Goal: Transaction & Acquisition: Purchase product/service

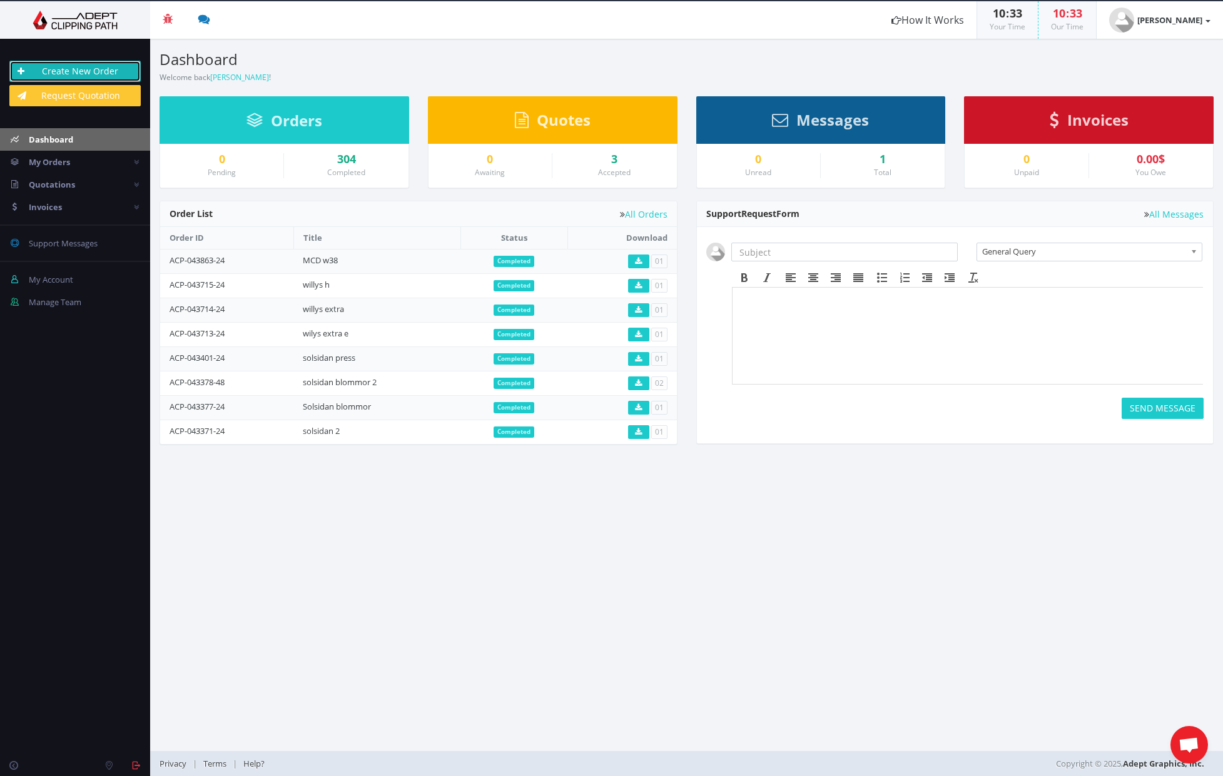
click at [91, 61] on link "Create New Order" at bounding box center [74, 71] width 131 height 21
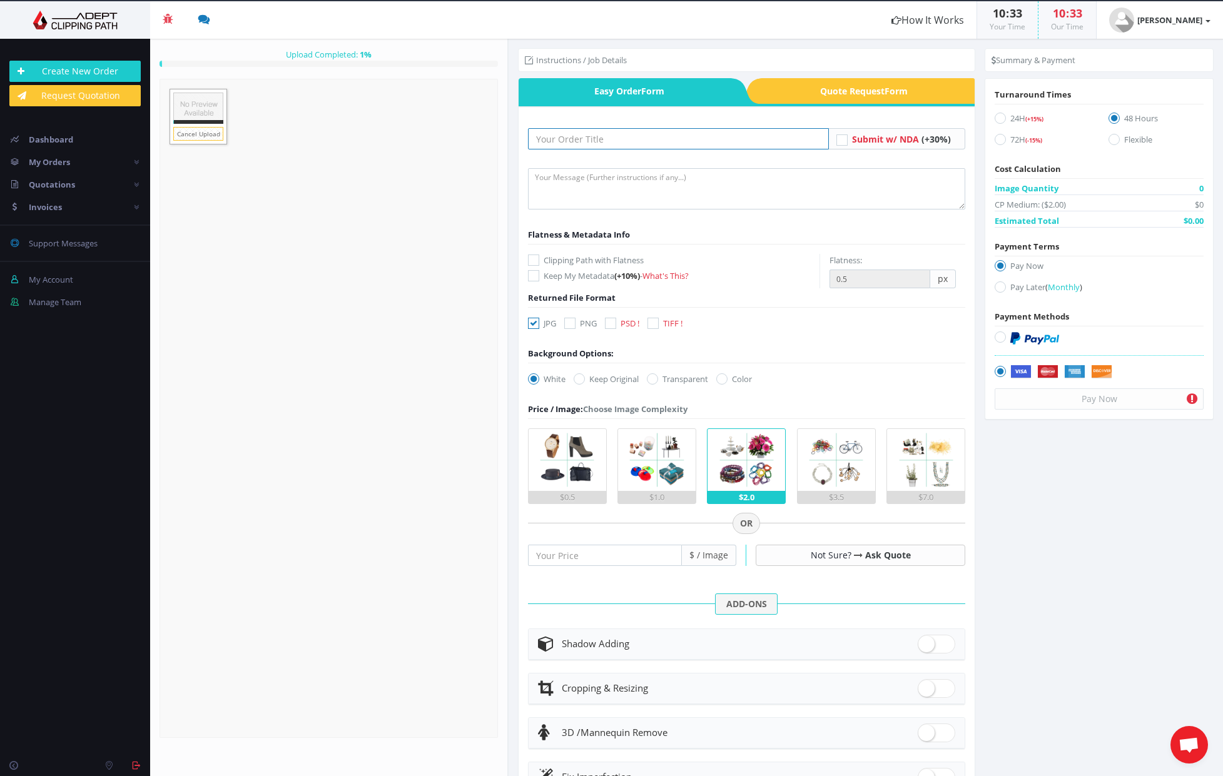
drag, startPoint x: 629, startPoint y: 148, endPoint x: 574, endPoint y: 193, distance: 71.5
click at [629, 148] on input "text" at bounding box center [679, 138] width 302 height 21
type input "ATG"
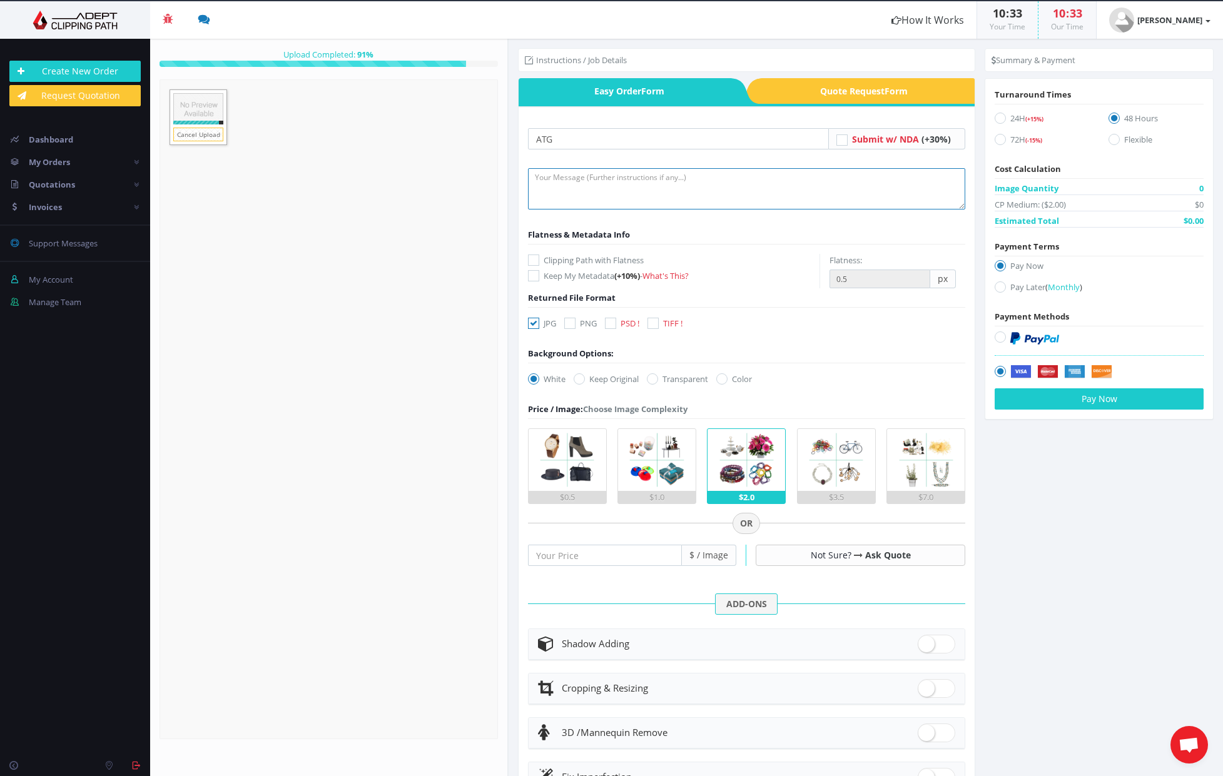
click at [749, 190] on textarea at bounding box center [747, 188] width 438 height 41
type textarea "key horse and man and buggy, not the other horses around"
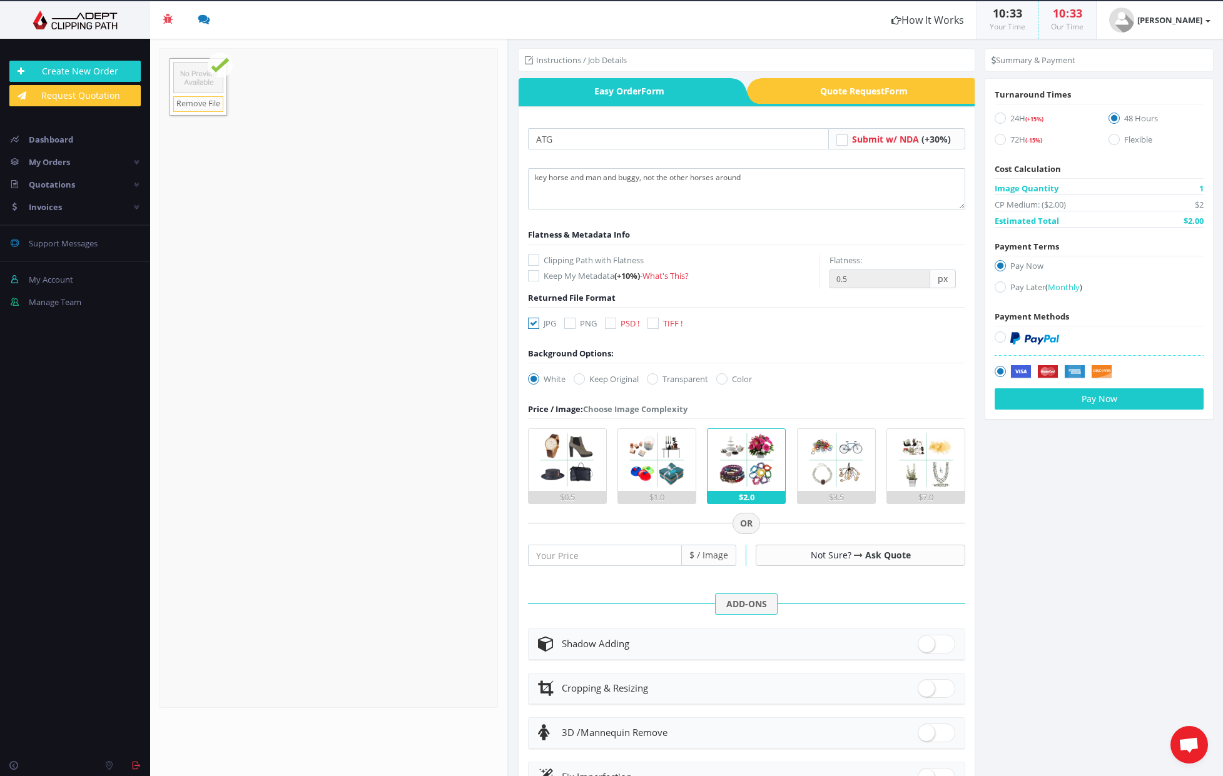
drag, startPoint x: 616, startPoint y: 325, endPoint x: 581, endPoint y: 326, distance: 35.0
click at [617, 326] on label "PSD !" at bounding box center [622, 323] width 34 height 13
click at [534, 323] on icon at bounding box center [533, 323] width 11 height 11
click at [534, 323] on input "JPG" at bounding box center [535, 324] width 8 height 8
checkbox input "false"
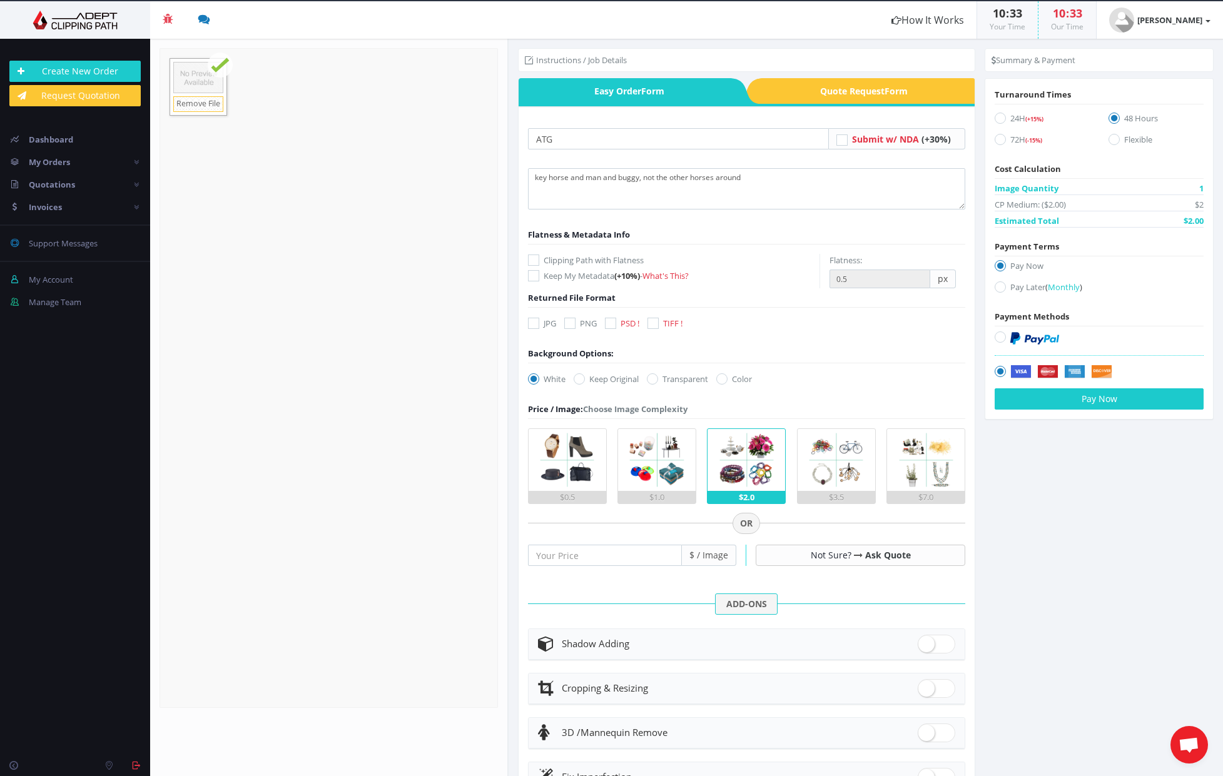
click at [603, 327] on div "JPG PNG PSD ! TIFF !" at bounding box center [609, 326] width 180 height 18
click at [614, 328] on icon at bounding box center [610, 323] width 11 height 11
click at [614, 328] on input "PSD !" at bounding box center [612, 324] width 8 height 8
checkbox input "true"
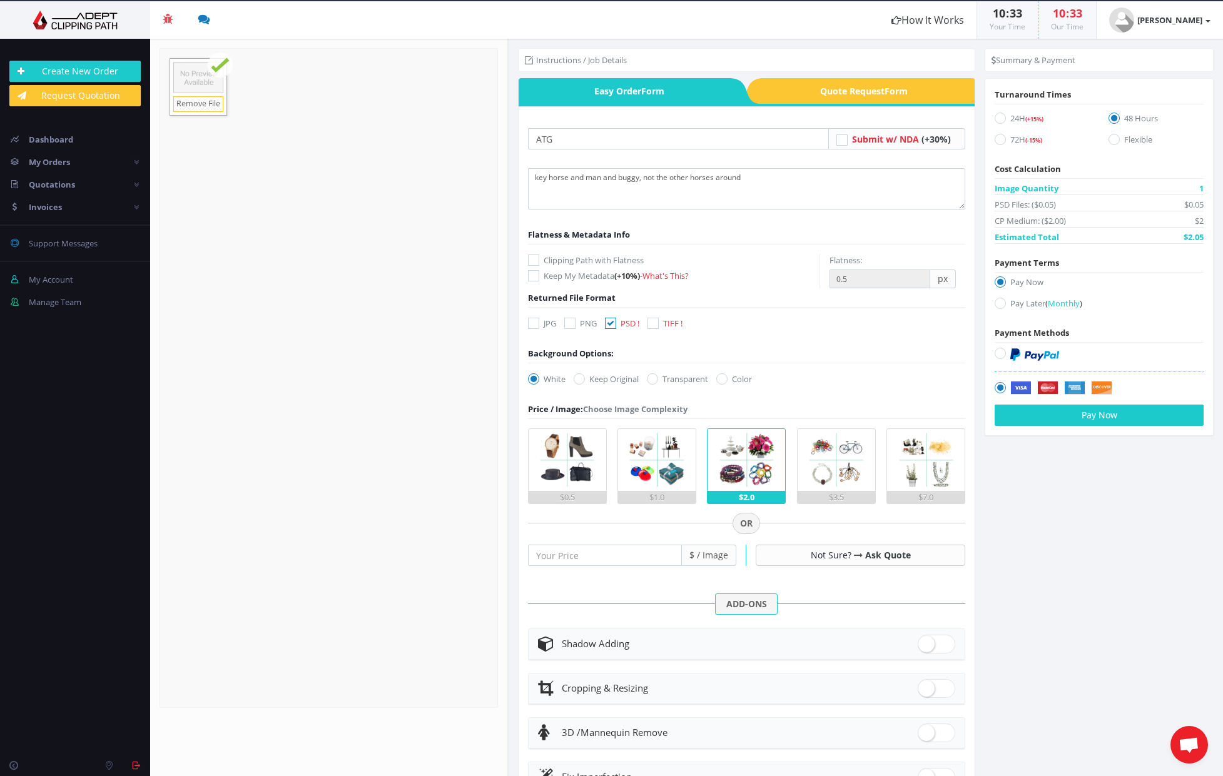
drag, startPoint x: 585, startPoint y: 377, endPoint x: 551, endPoint y: 379, distance: 33.9
click at [584, 377] on label "Keep Original" at bounding box center [606, 379] width 65 height 13
click at [581, 382] on icon at bounding box center [579, 378] width 11 height 11
click at [581, 382] on input "Keep Original" at bounding box center [581, 379] width 8 height 8
radio input "true"
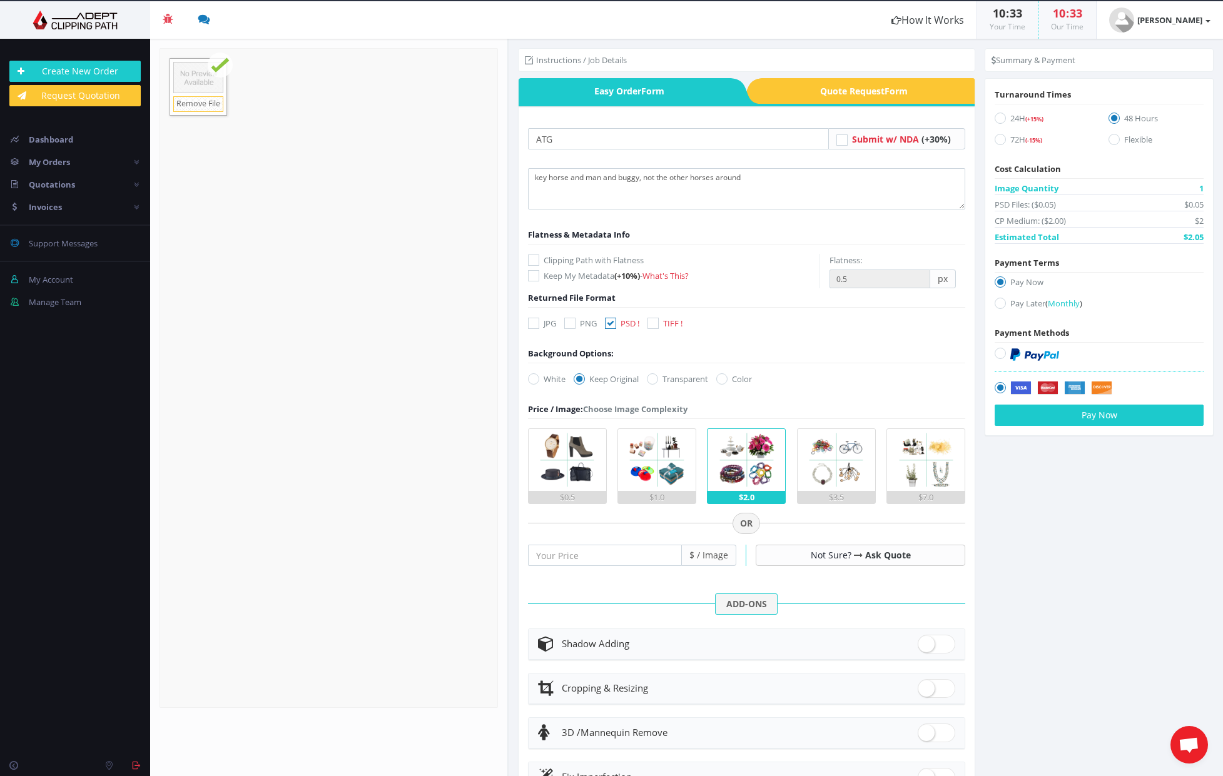
click at [1003, 123] on label "24H (+15%)" at bounding box center [1042, 120] width 95 height 17
click at [1003, 123] on input "24H (+15%)" at bounding box center [1002, 118] width 8 height 8
radio input "true"
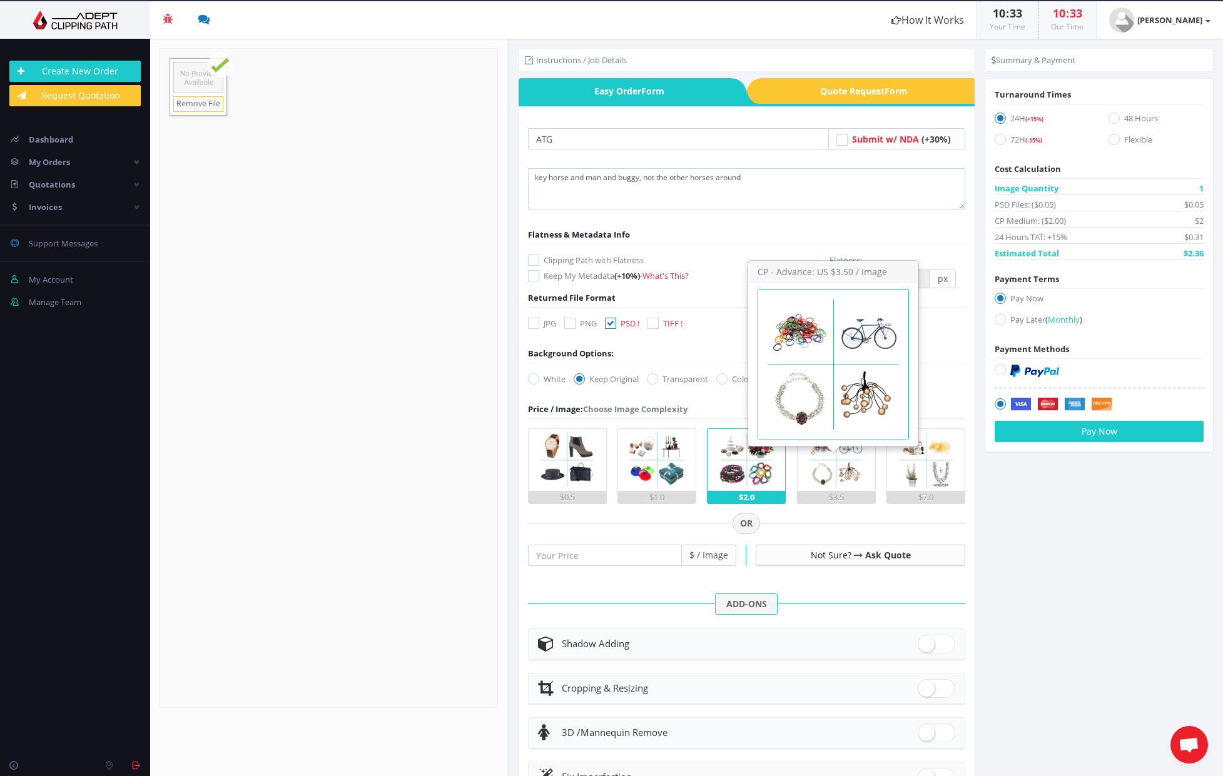
click at [823, 477] on img at bounding box center [836, 460] width 62 height 62
click at [0, 0] on input "$3.5" at bounding box center [0, 0] width 0 height 0
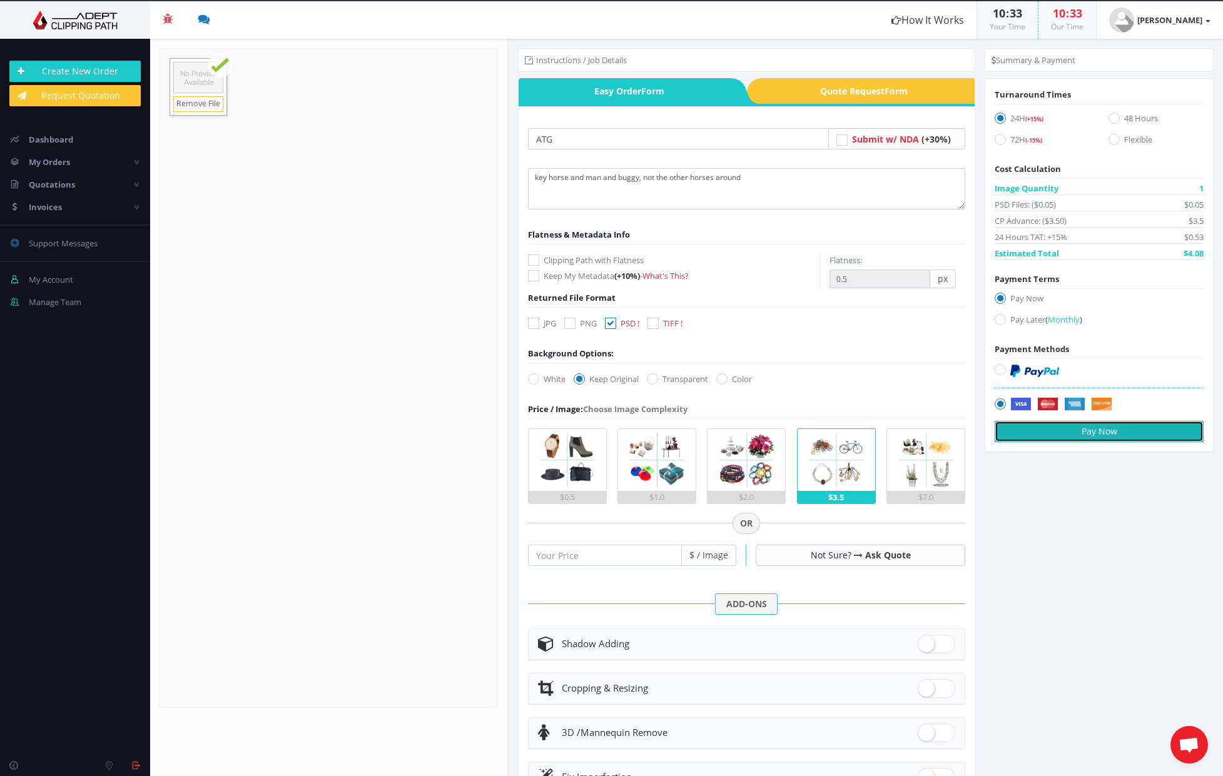
click at [1112, 430] on button "Pay Now" at bounding box center [1099, 431] width 209 height 21
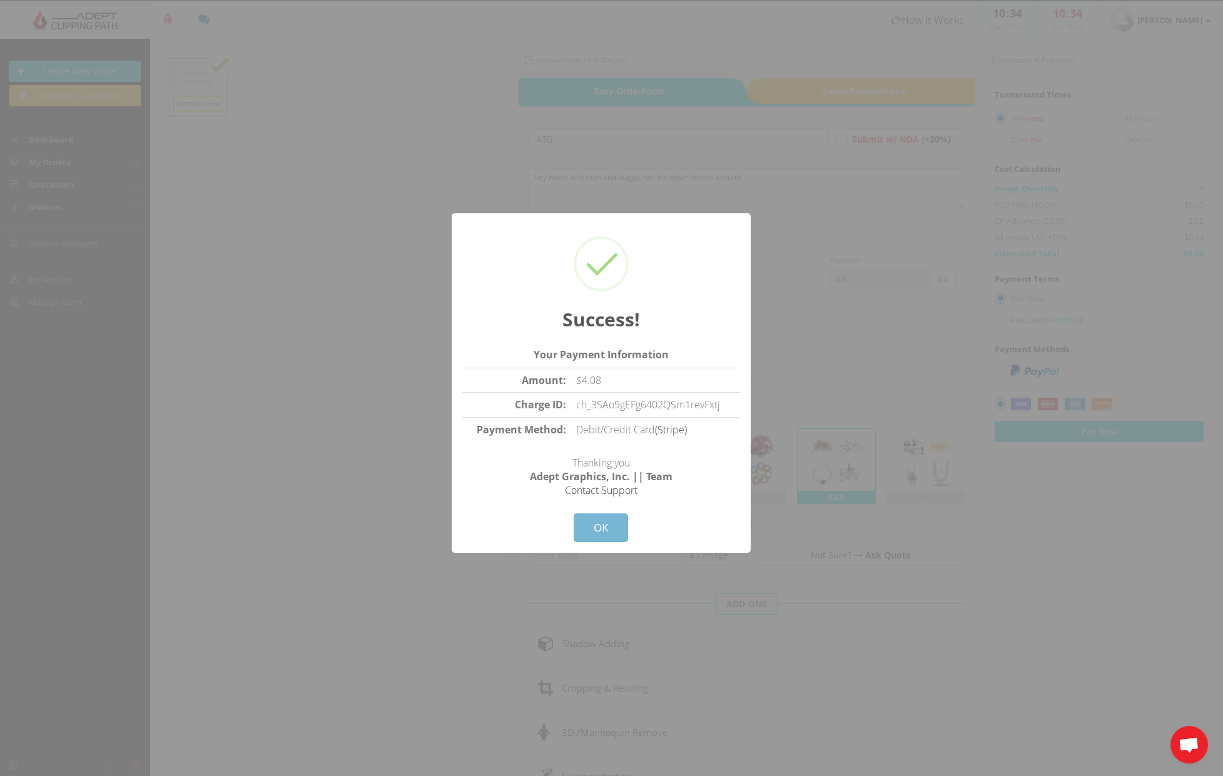
click at [604, 517] on button "OK" at bounding box center [601, 528] width 54 height 29
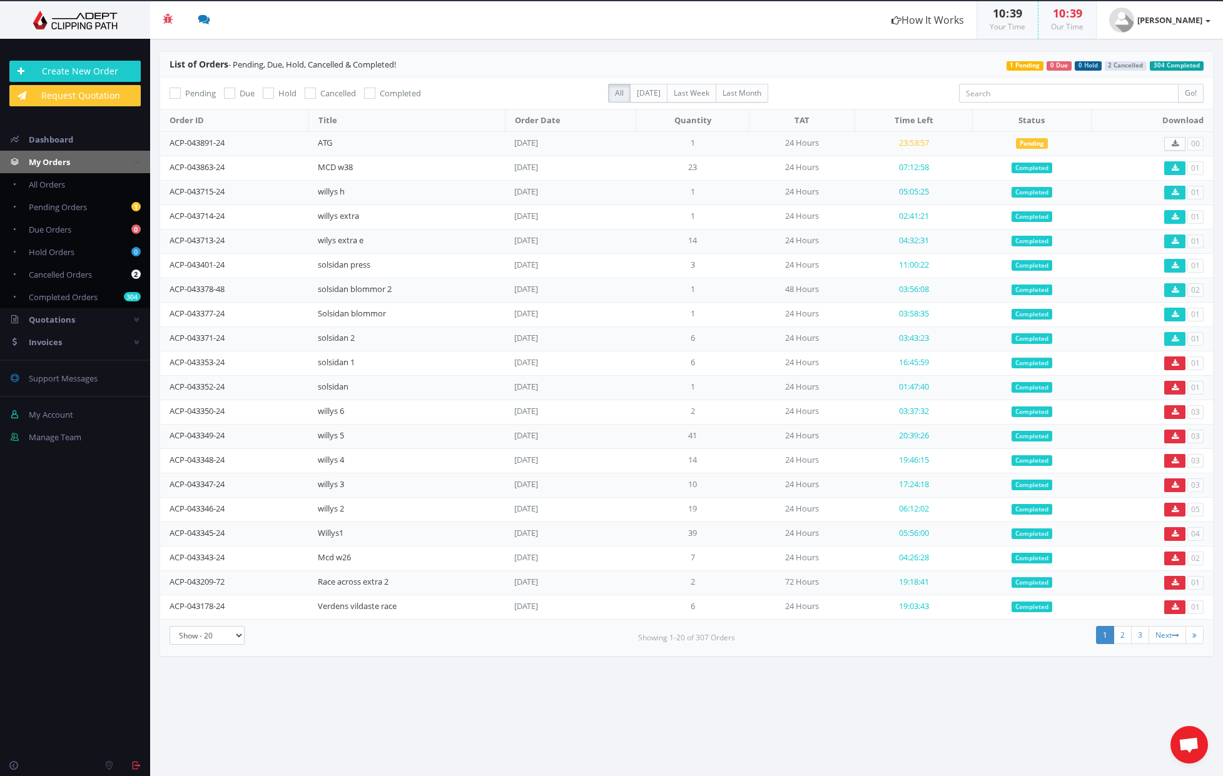
click at [1207, 729] on section "List of Orders - Pending, Due, Hold, Cancelled & Completed! 304 Completed 2 Can…" at bounding box center [686, 408] width 1073 height 738
click at [1192, 743] on span "Open chat" at bounding box center [1189, 747] width 21 height 18
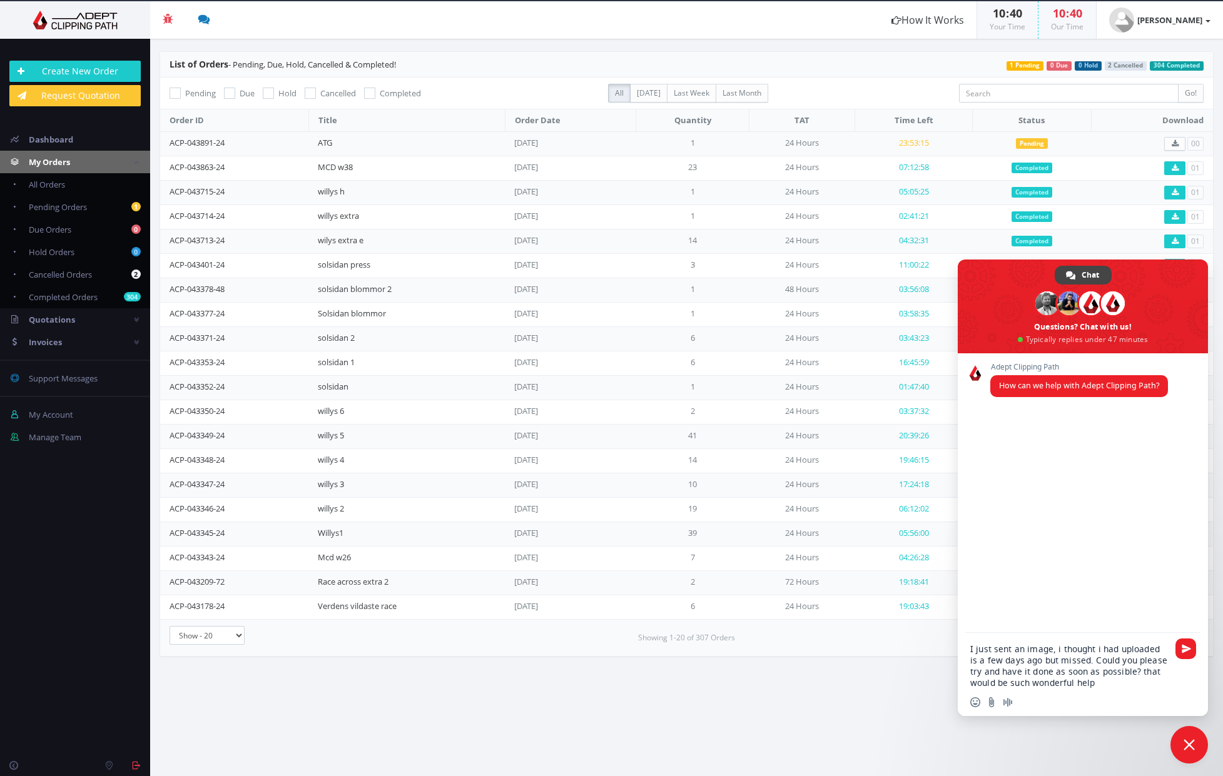
type textarea "I just sent an image, i thought i had uploaded is a few days ago but missed. Co…"
